Goal: Information Seeking & Learning: Check status

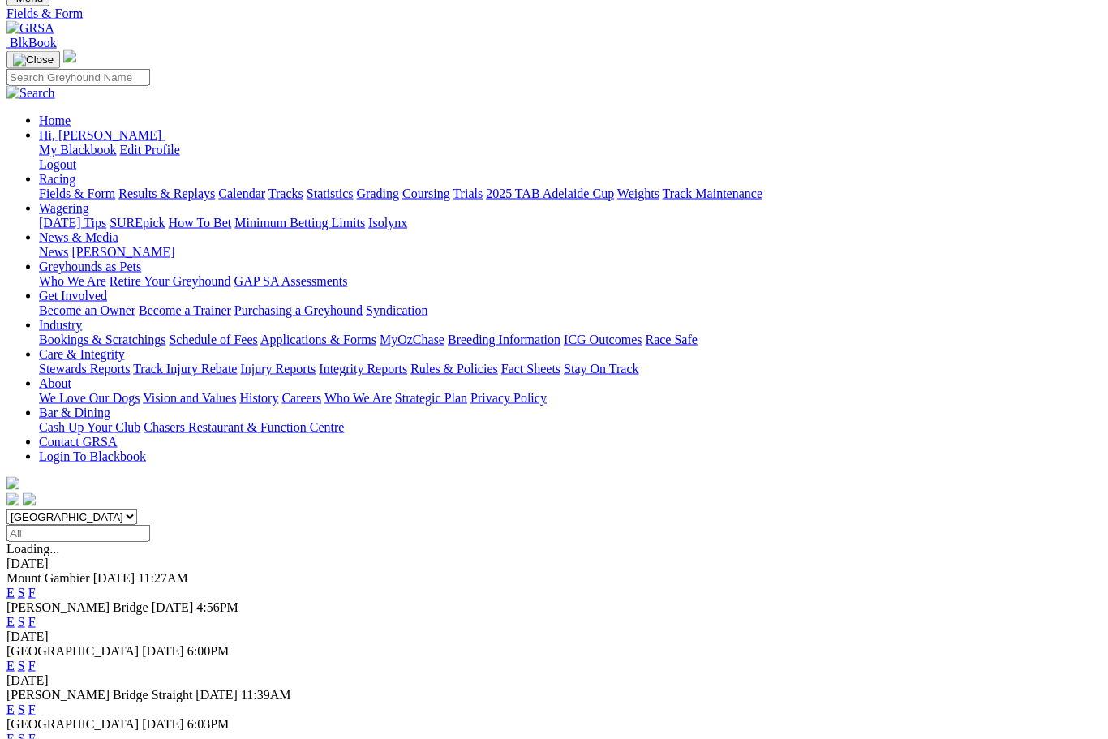
scroll to position [92, 0]
click at [215, 186] on link "Results & Replays" at bounding box center [166, 193] width 96 height 14
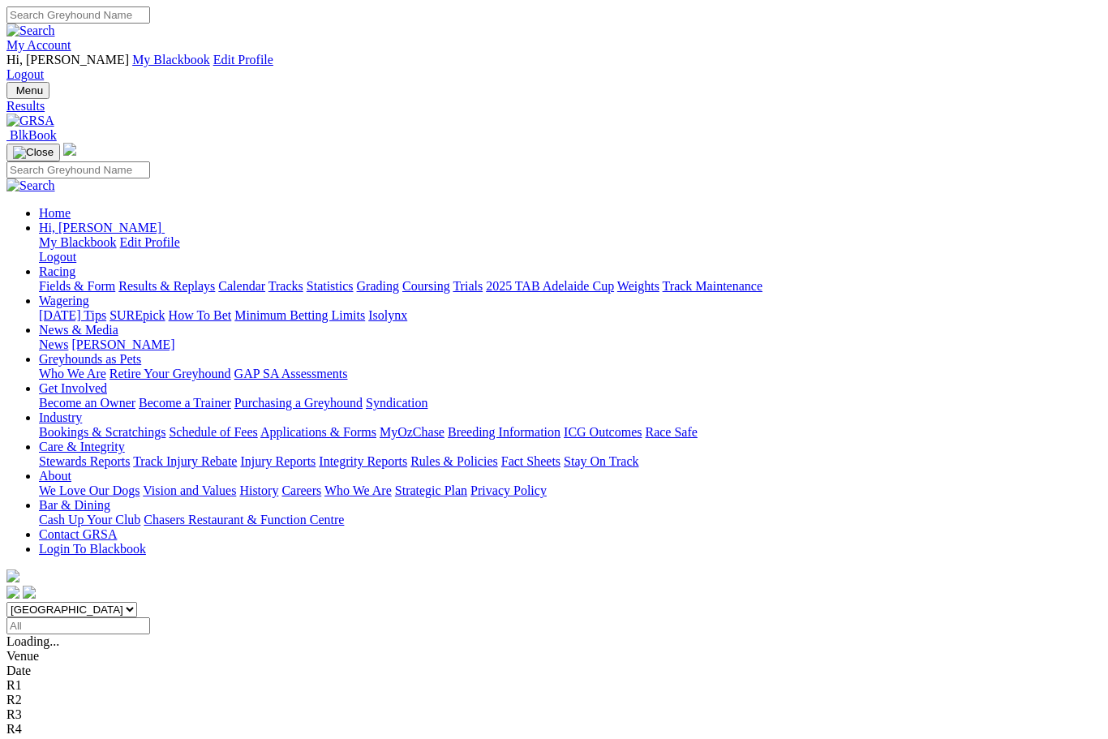
click at [71, 279] on link "Fields & Form" at bounding box center [77, 286] width 76 height 14
click at [758, 707] on div "E S F" at bounding box center [553, 714] width 1095 height 15
click at [36, 707] on link "F" at bounding box center [31, 714] width 7 height 14
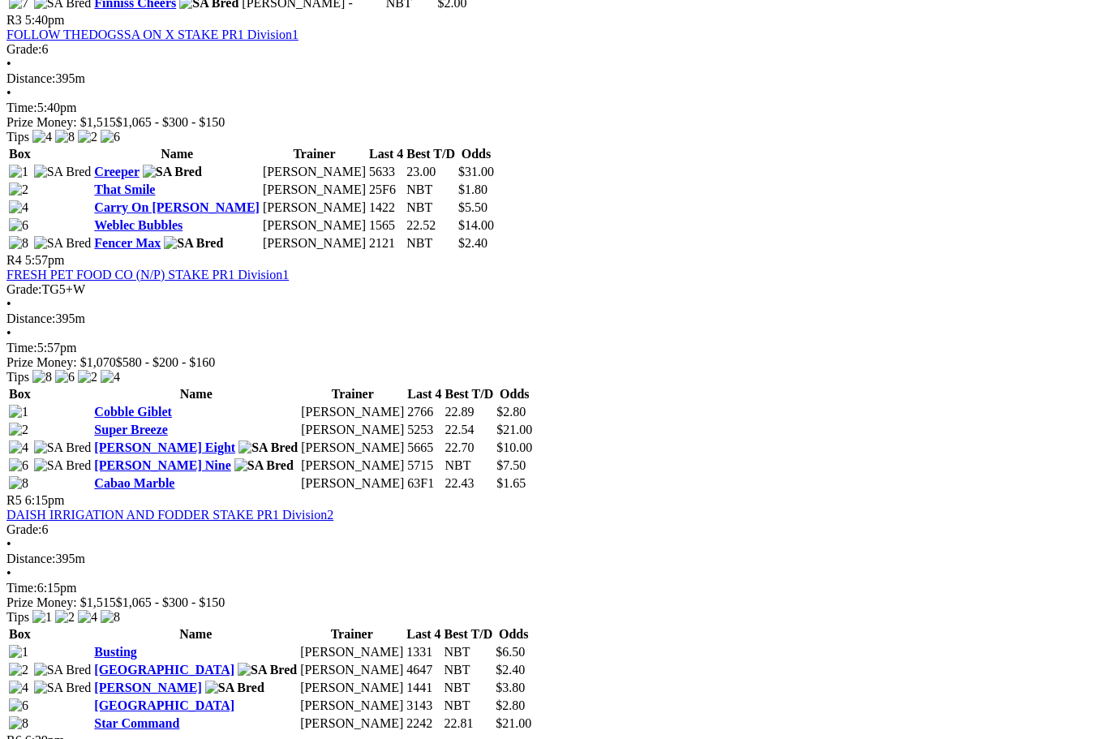
scroll to position [1356, 0]
